Goal: Transaction & Acquisition: Purchase product/service

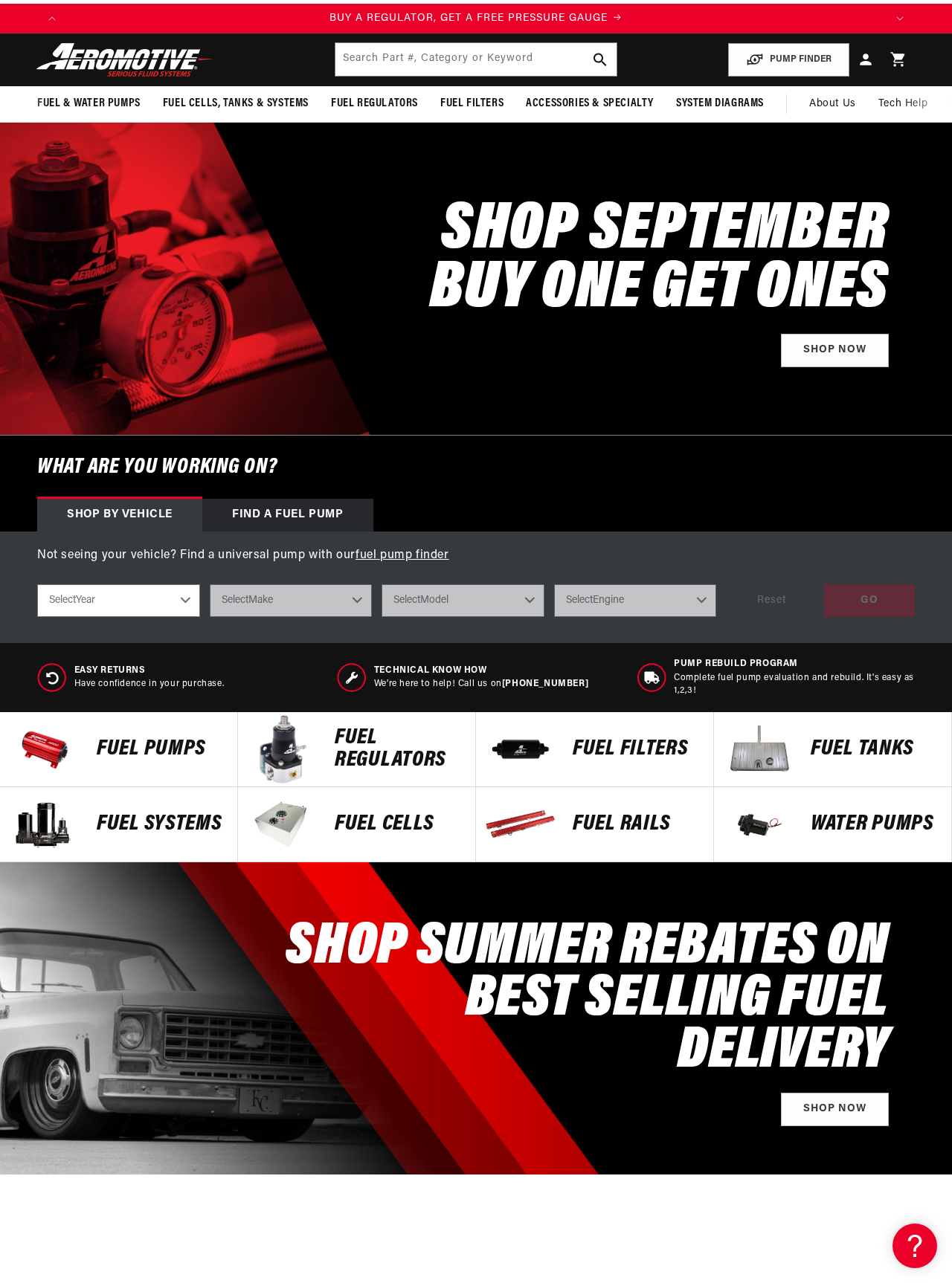
click at [395, 771] on p "FUEL REGULATORS" at bounding box center [398, 749] width 126 height 44
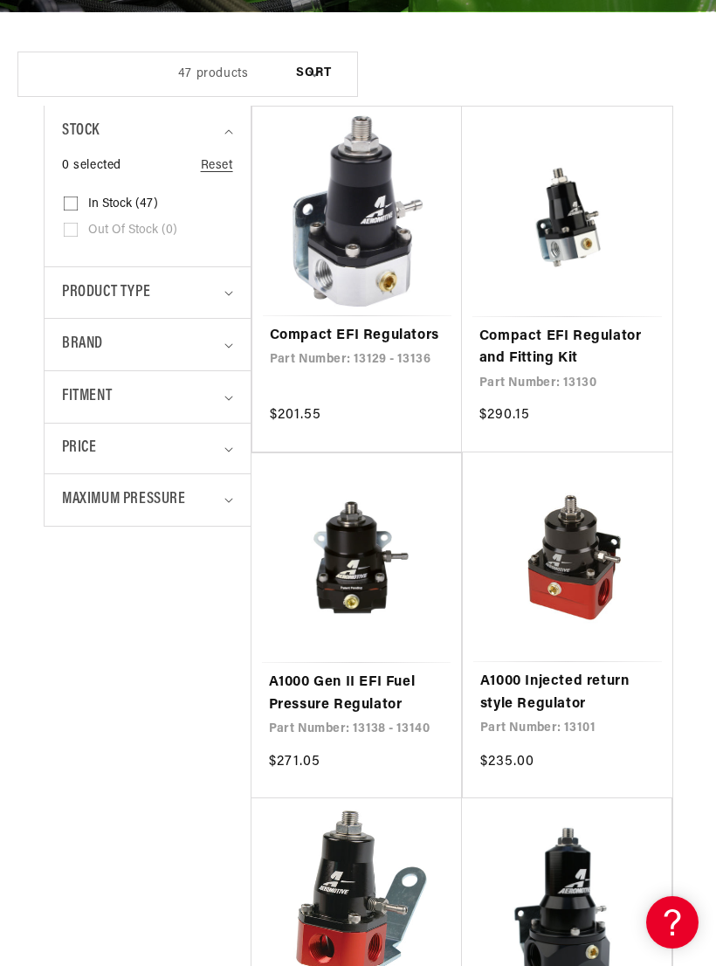
scroll to position [0, 559]
click at [387, 325] on link "Compact EFI Regulators" at bounding box center [357, 336] width 175 height 23
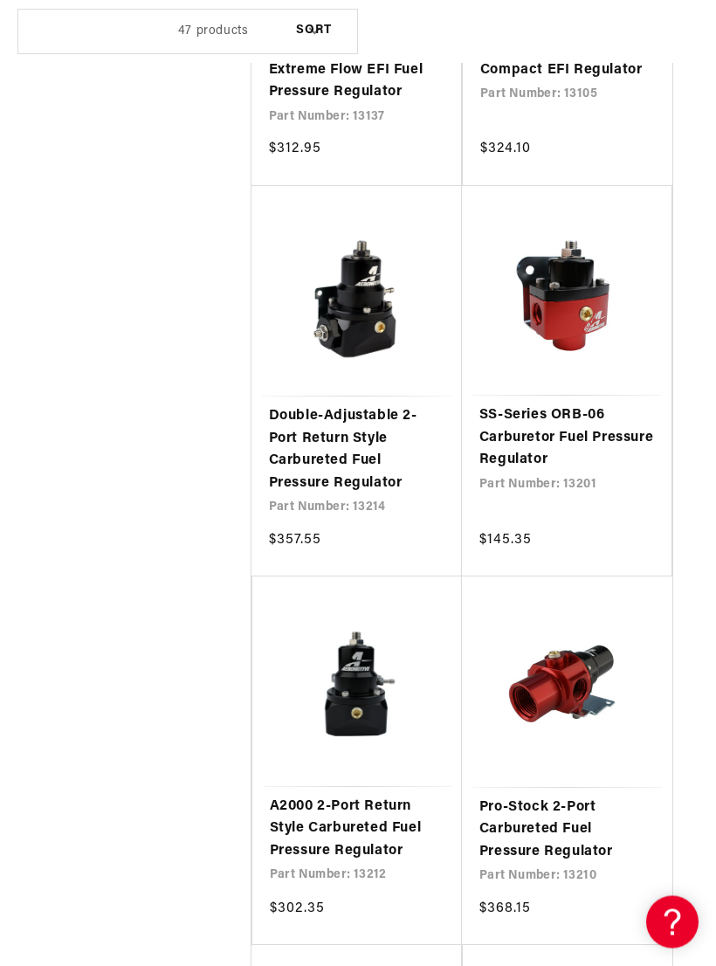
scroll to position [0, 1118]
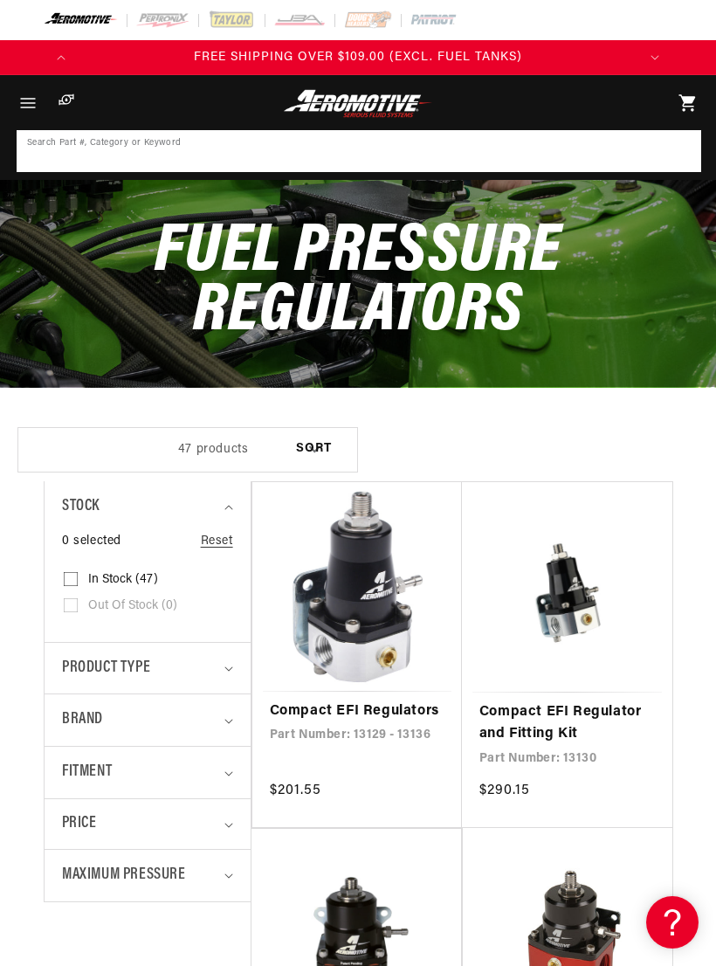
click at [605, 156] on input at bounding box center [358, 151] width 681 height 38
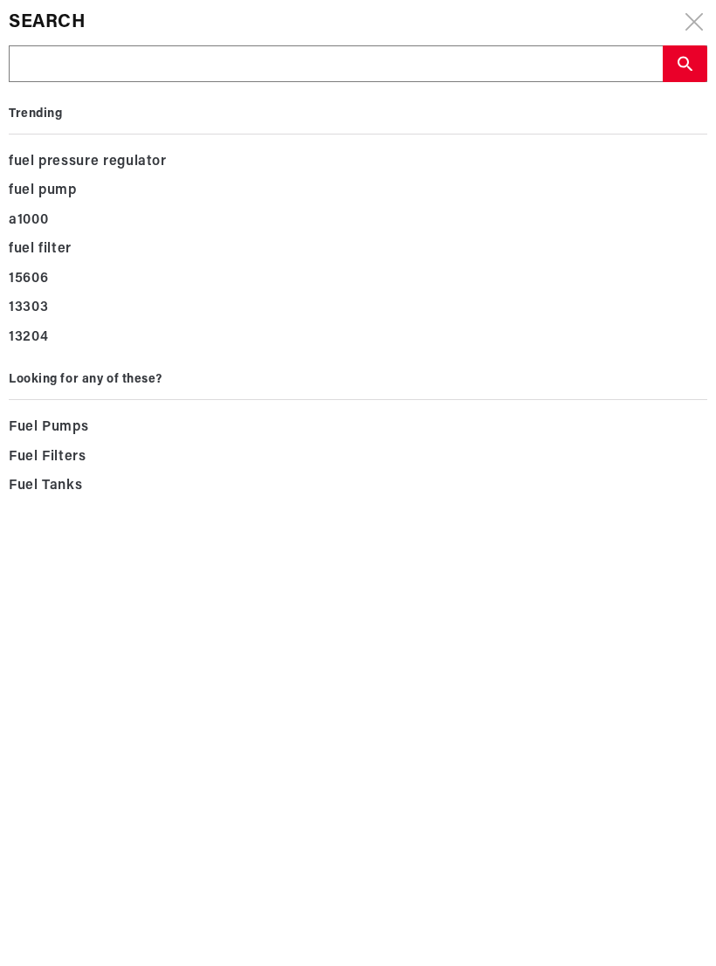
type input "v"
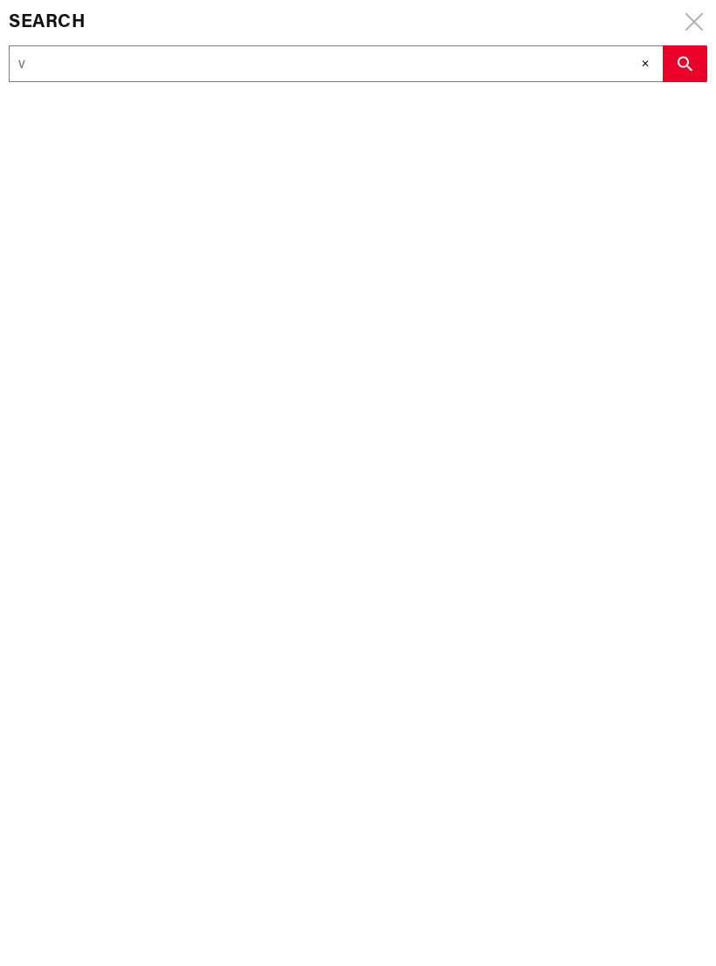
type input "va"
type input "vac"
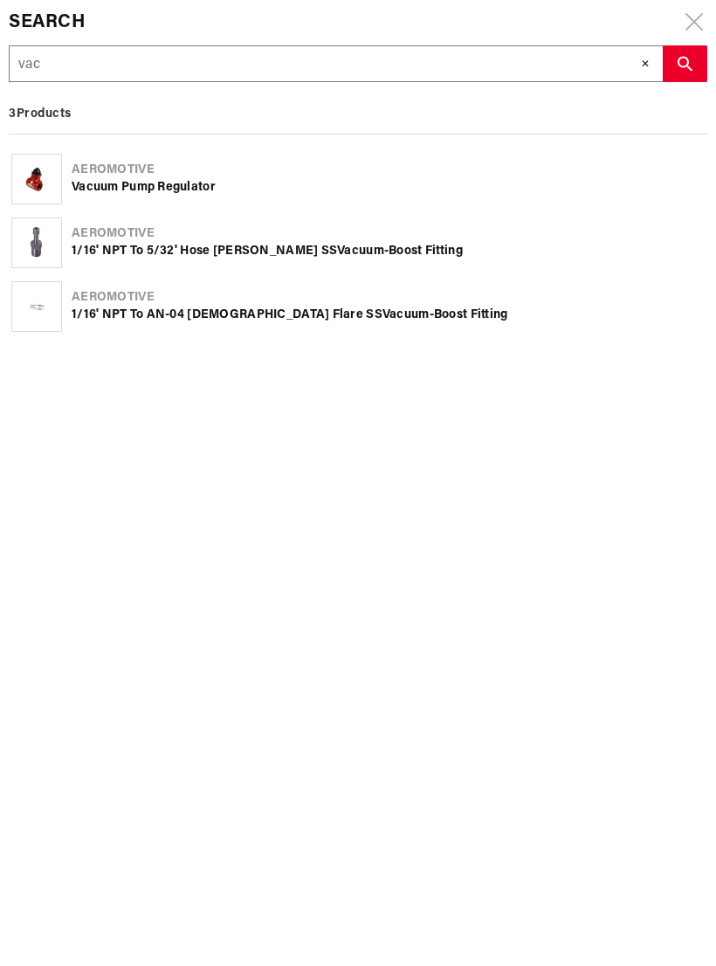
type input "vacu"
type input "vacuu"
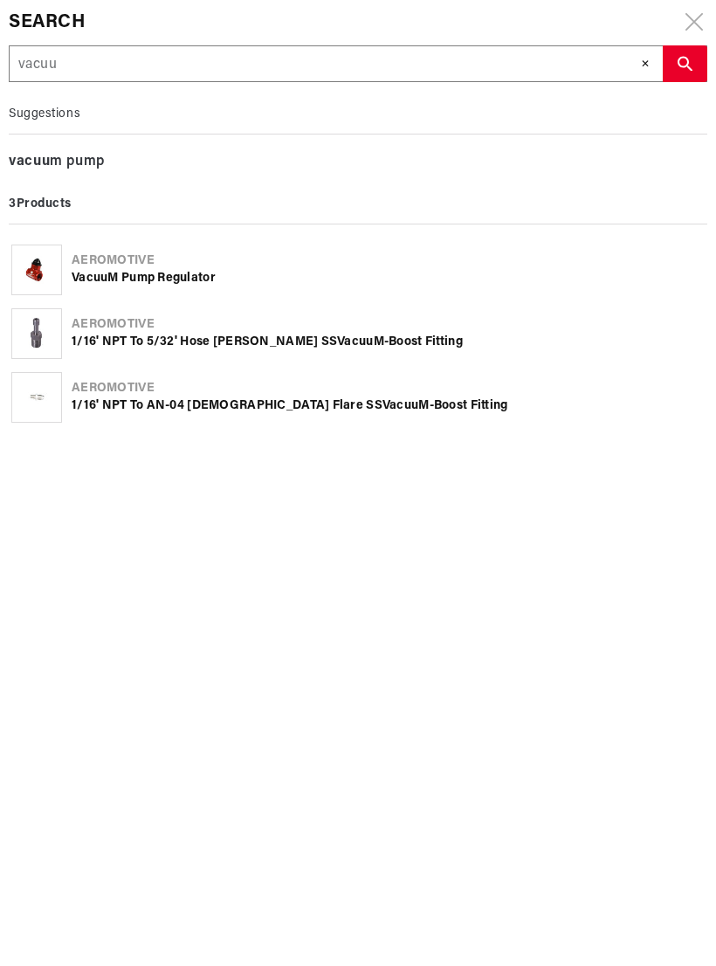
type input "vacuu"
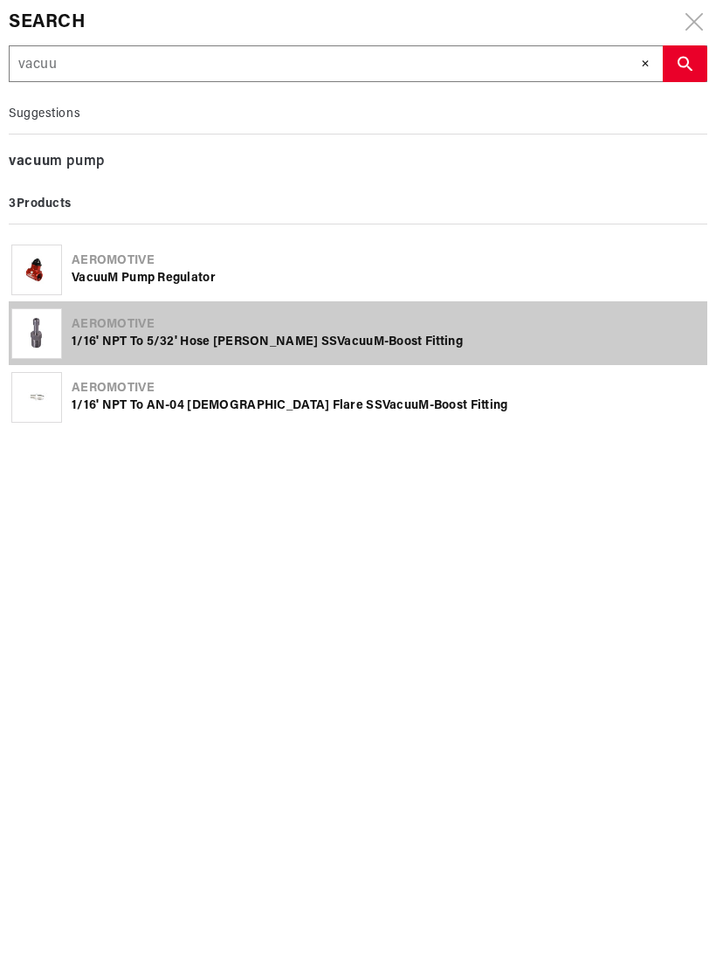
click at [354, 351] on div "1/16' NPT to 5/32' Hose Barb SS Vacuu m-Boost Fitting" at bounding box center [388, 342] width 633 height 17
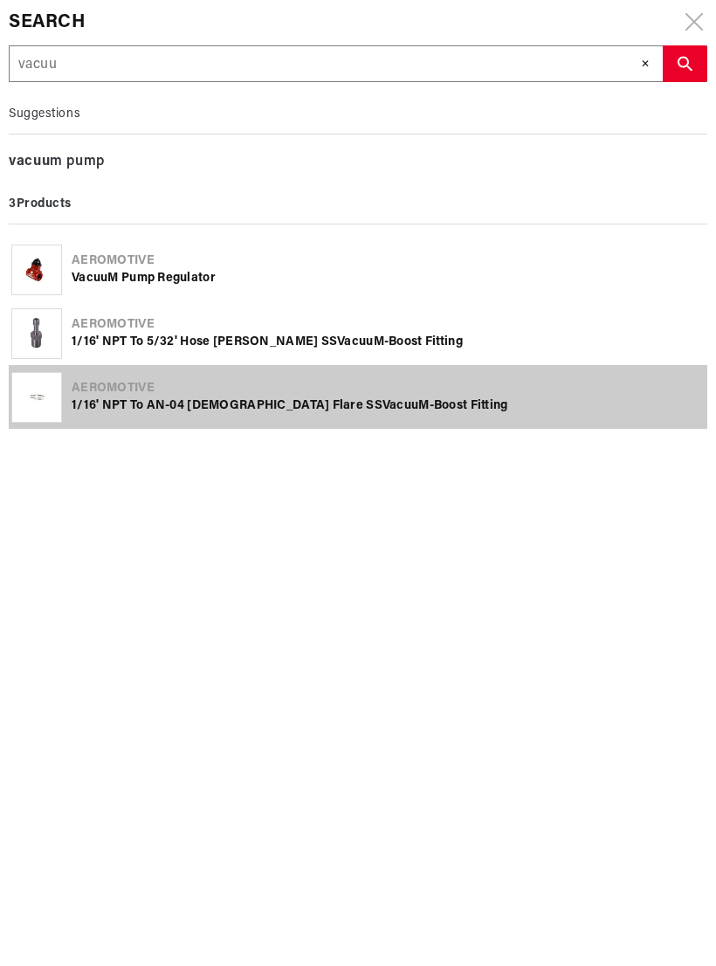
click at [370, 415] on div "1/16' NPT to AN-04 Male Flare SS Vacuu m-Boost Fitting" at bounding box center [388, 405] width 633 height 17
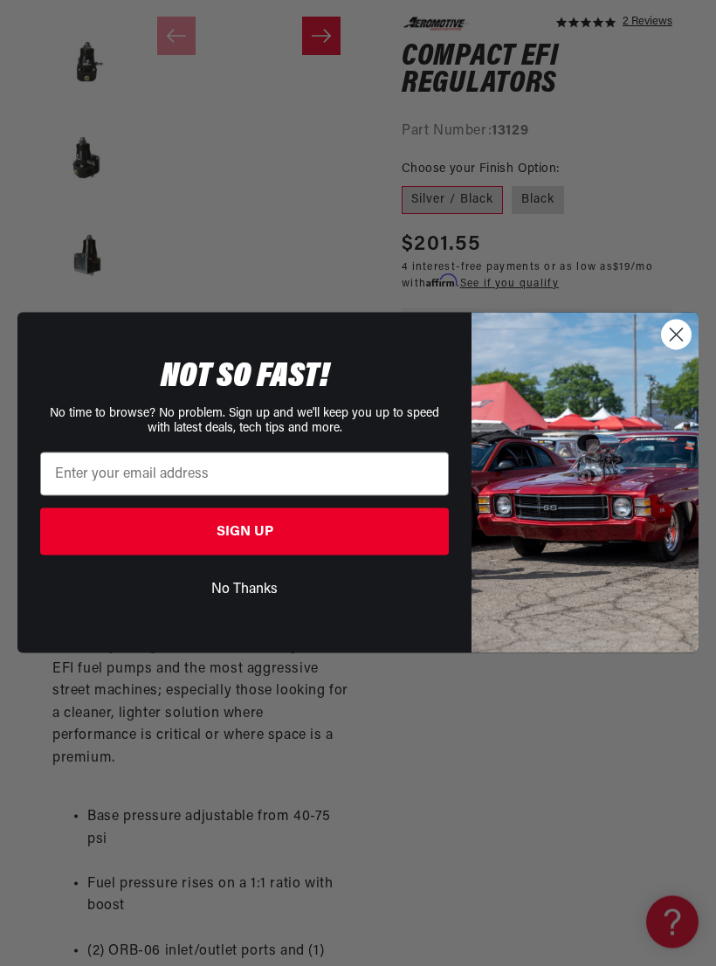
scroll to position [636, 0]
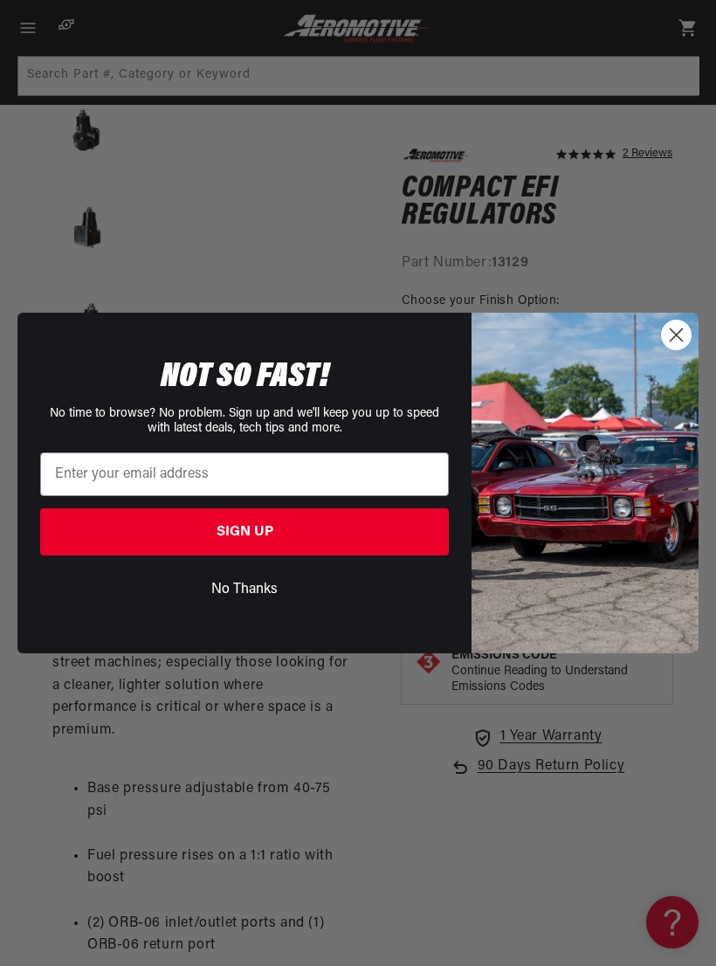
click at [686, 347] on circle "Close dialog" at bounding box center [676, 334] width 29 height 29
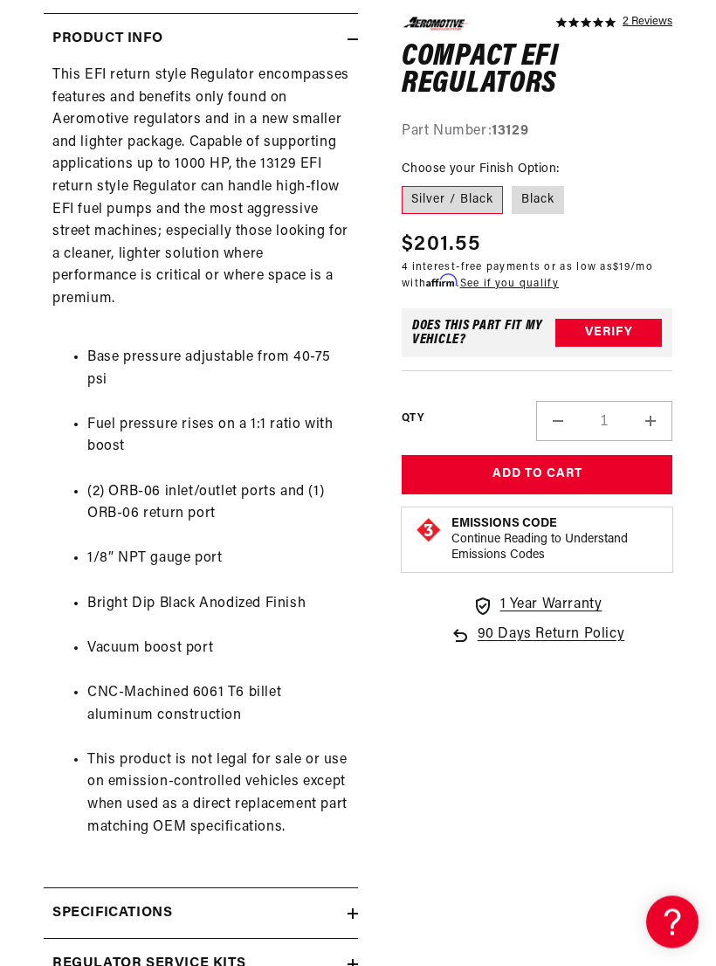
scroll to position [0, 1118]
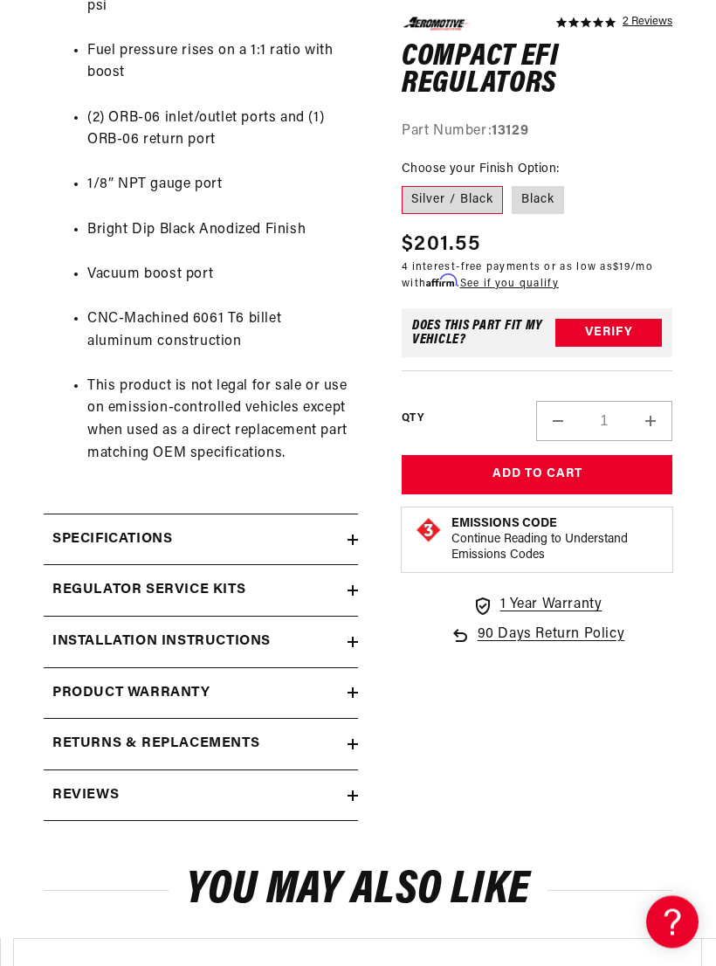
click at [357, 518] on summary "Specifications" at bounding box center [201, 540] width 314 height 51
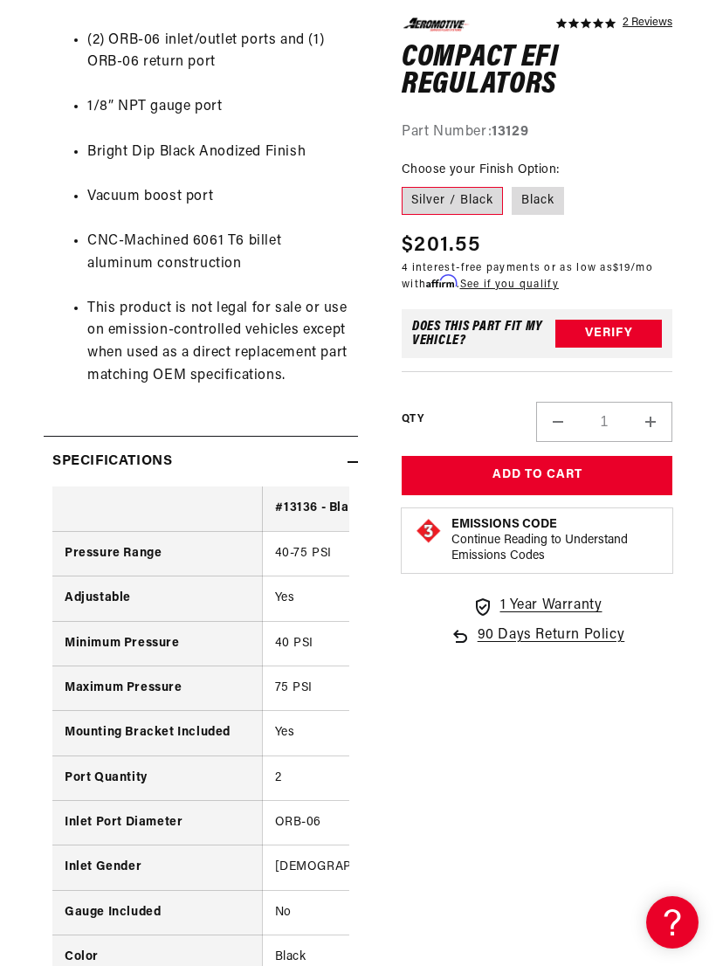
scroll to position [0, 0]
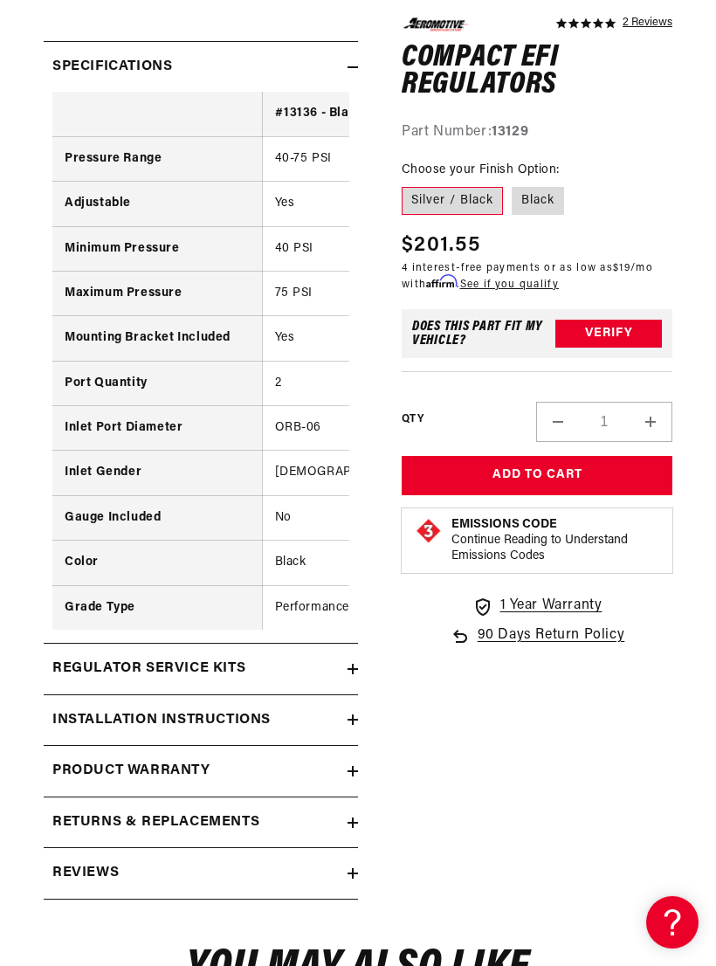
click at [356, 655] on summary "Regulator Service Kits" at bounding box center [201, 669] width 314 height 51
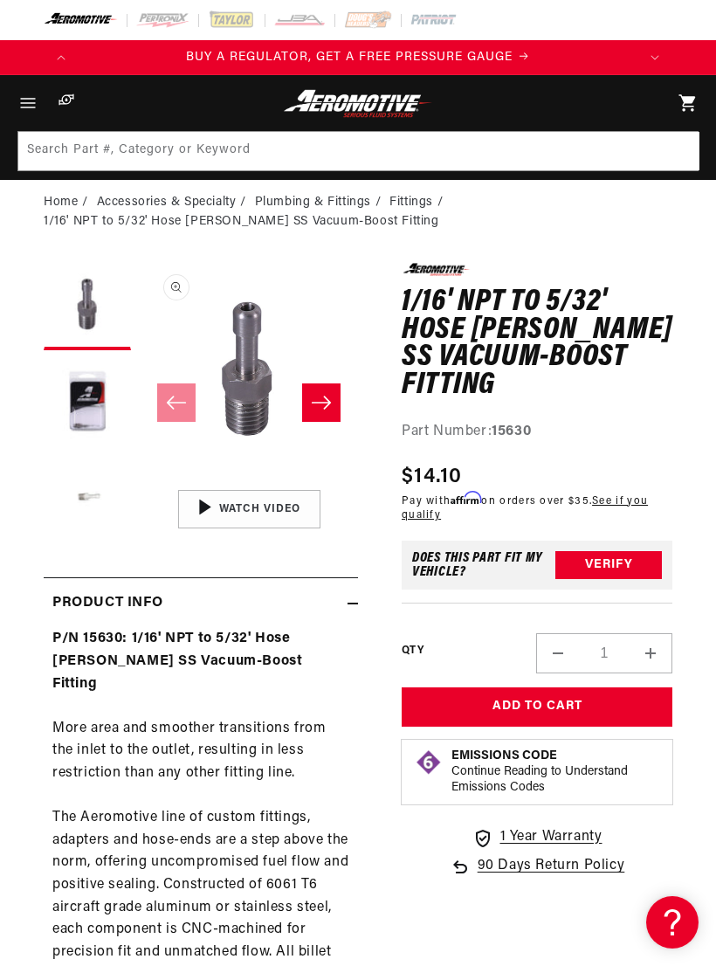
scroll to position [0, 220]
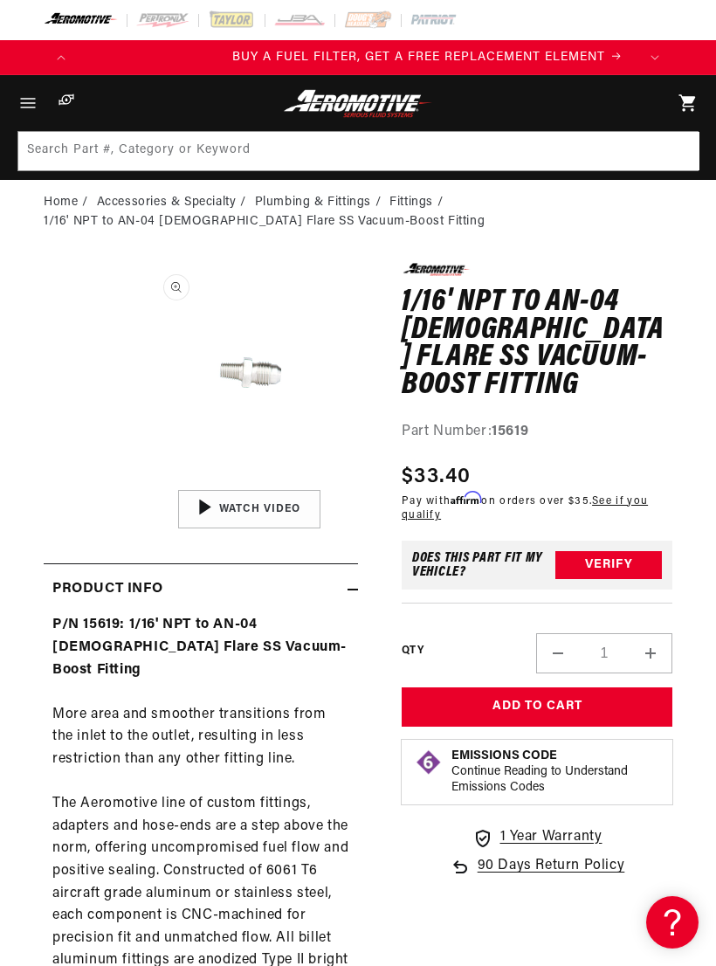
scroll to position [0, 559]
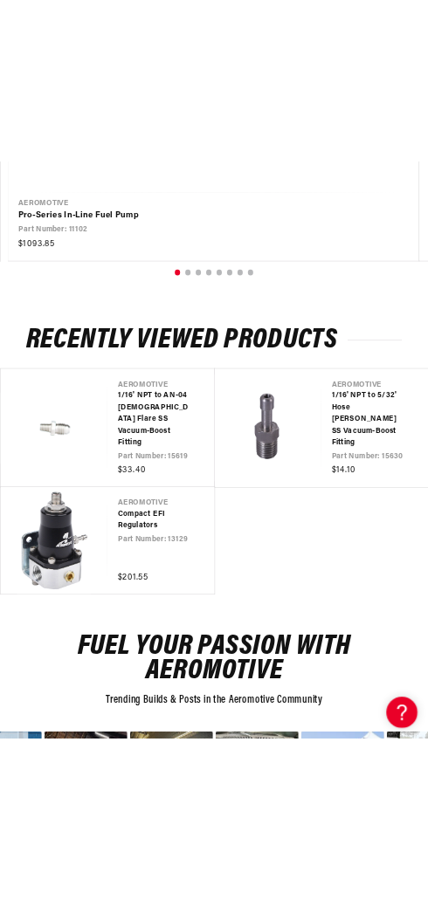
scroll to position [0, 1]
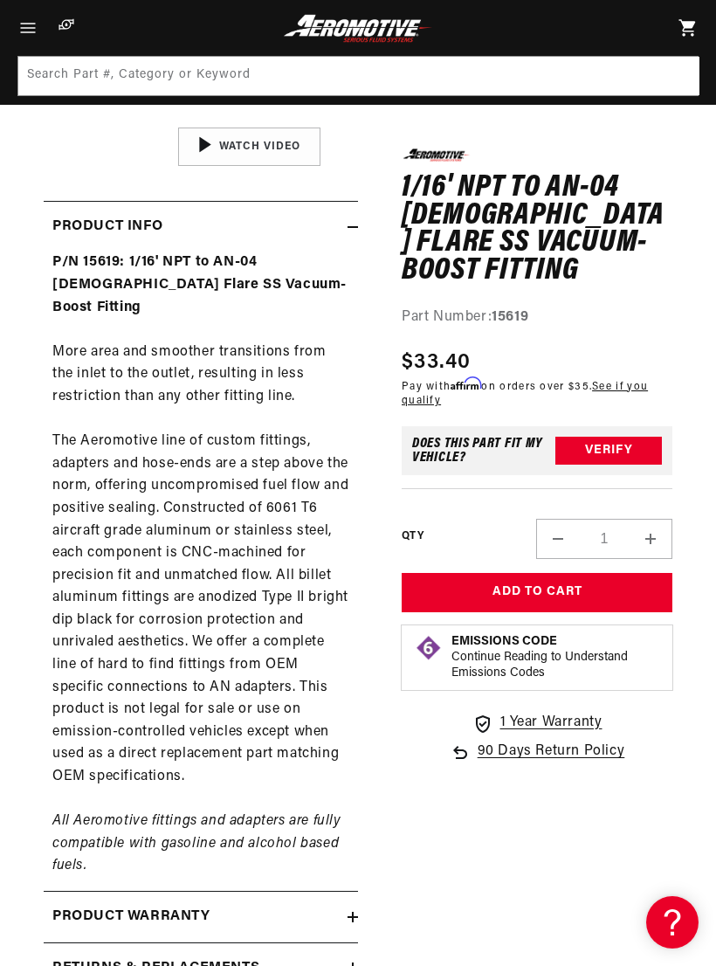
scroll to position [0, 1118]
